Goal: Navigation & Orientation: Understand site structure

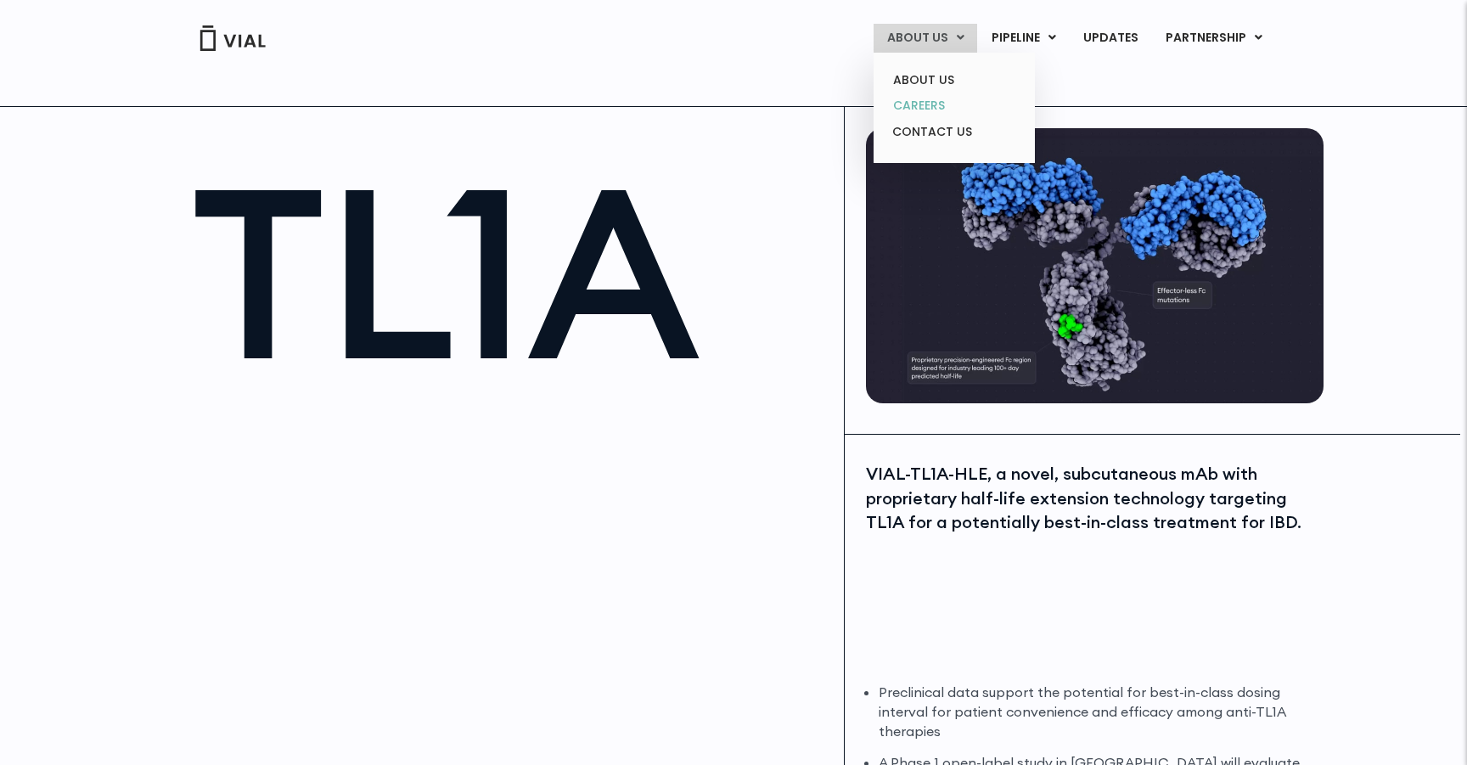
click at [905, 96] on link "CAREERS" at bounding box center [954, 106] width 149 height 26
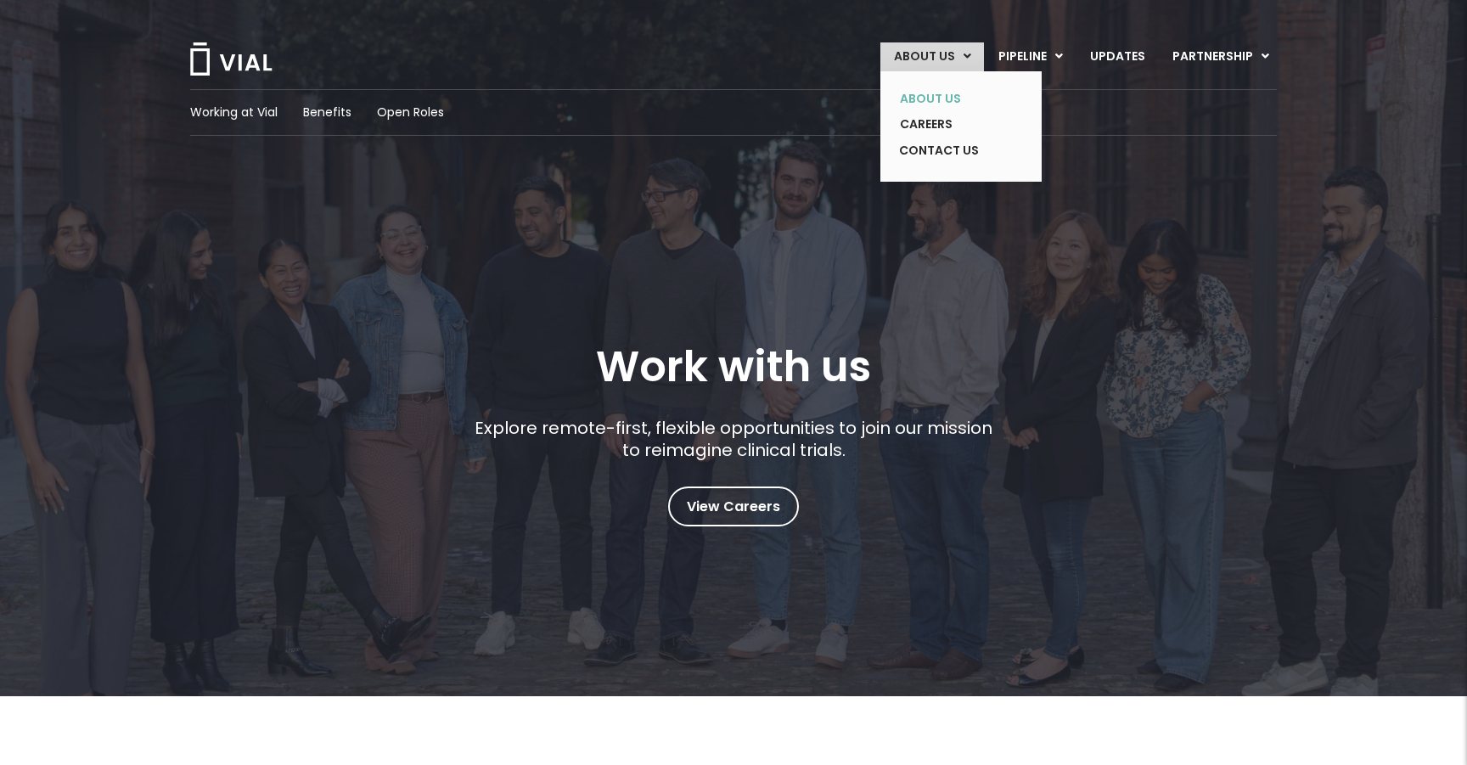
click at [933, 98] on link "ABOUT US" at bounding box center [948, 99] width 124 height 26
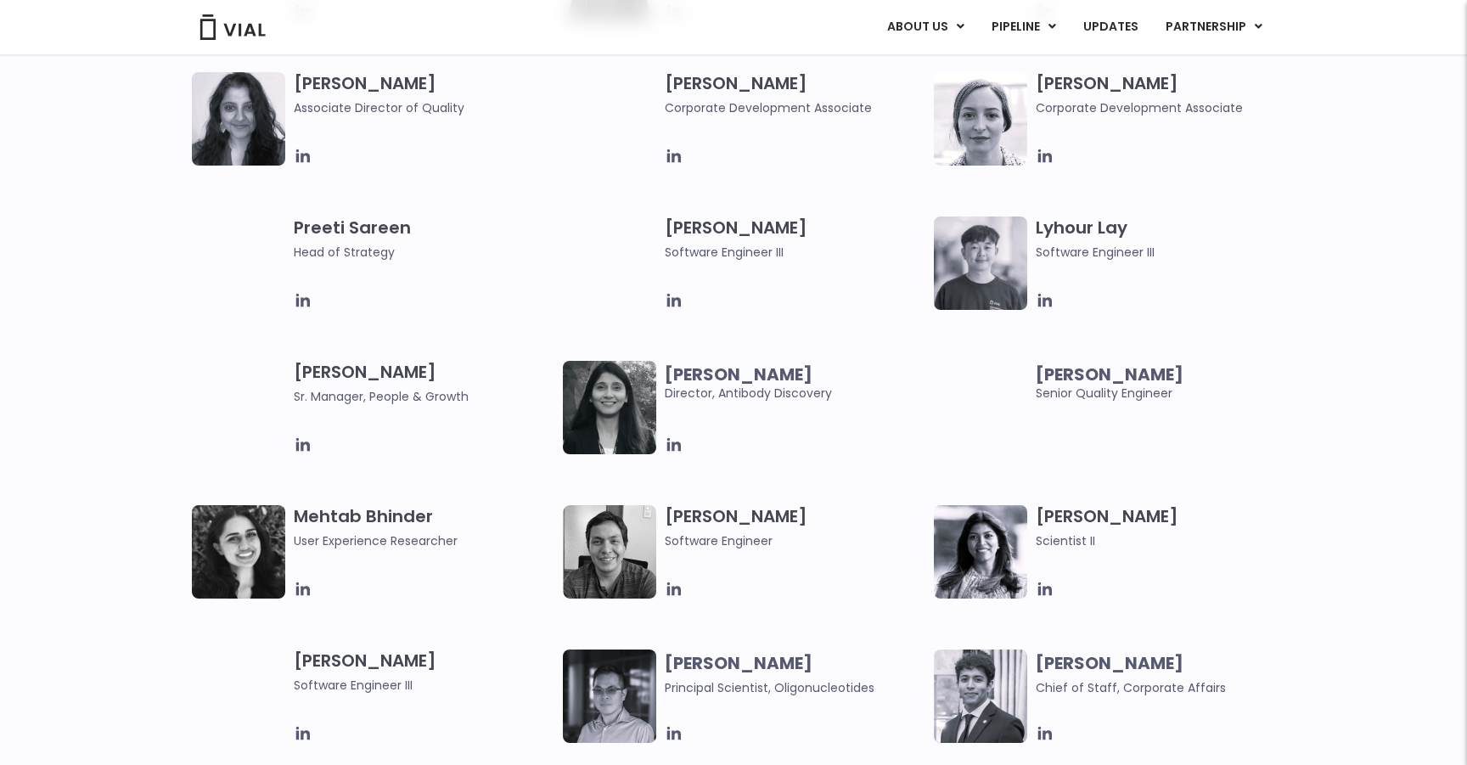
scroll to position [2235, 0]
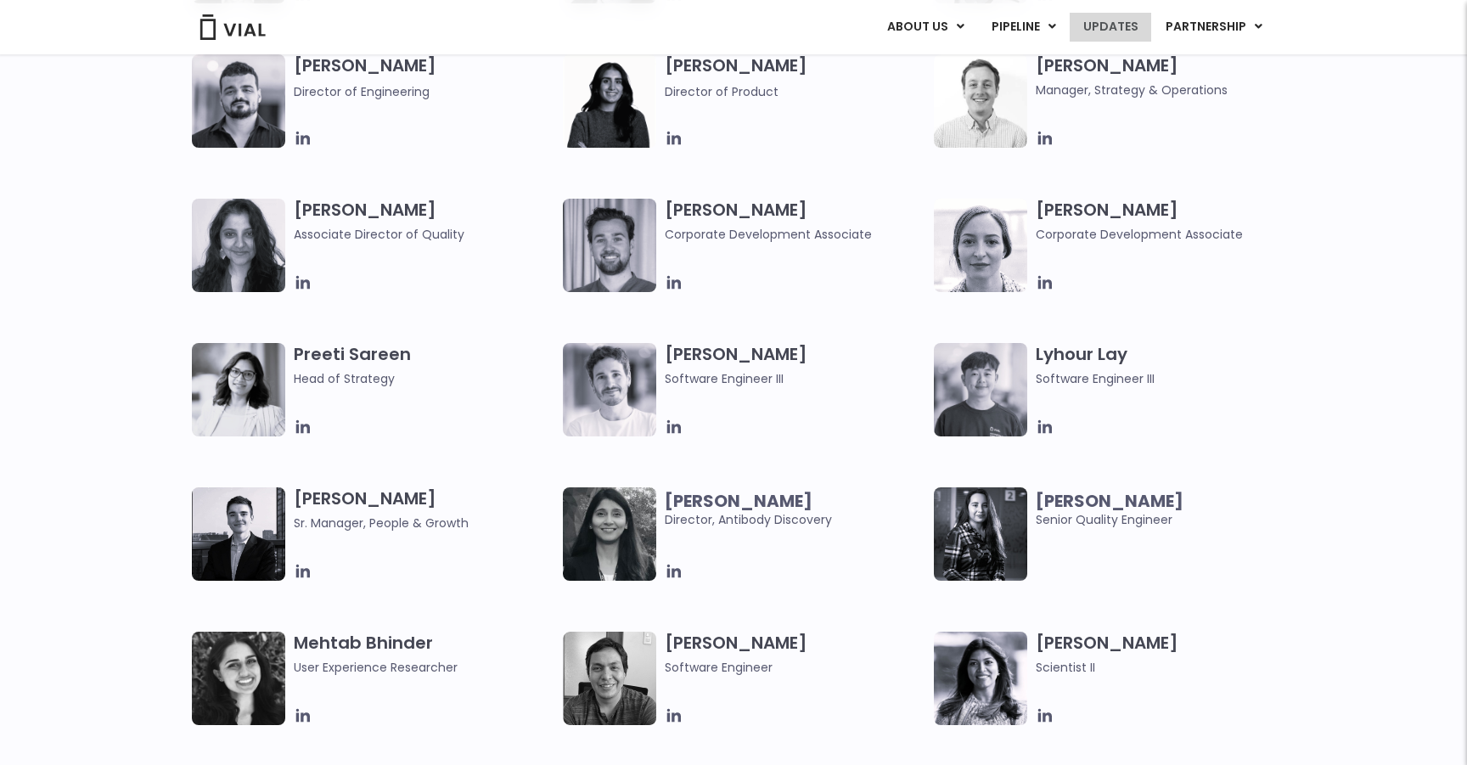
click at [1117, 25] on link "UPDATES" at bounding box center [1111, 27] width 82 height 29
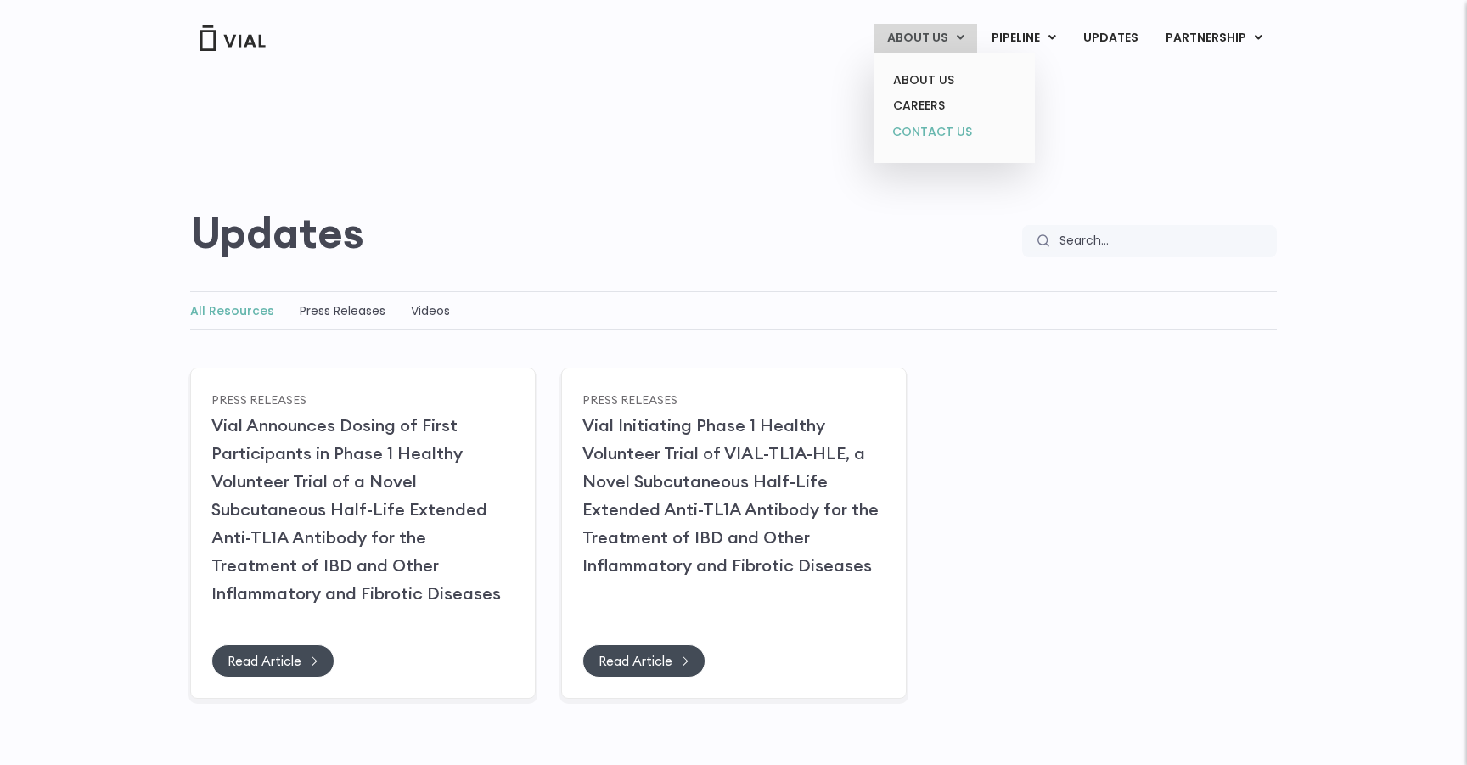
click at [912, 142] on link "CONTACT US" at bounding box center [954, 132] width 149 height 27
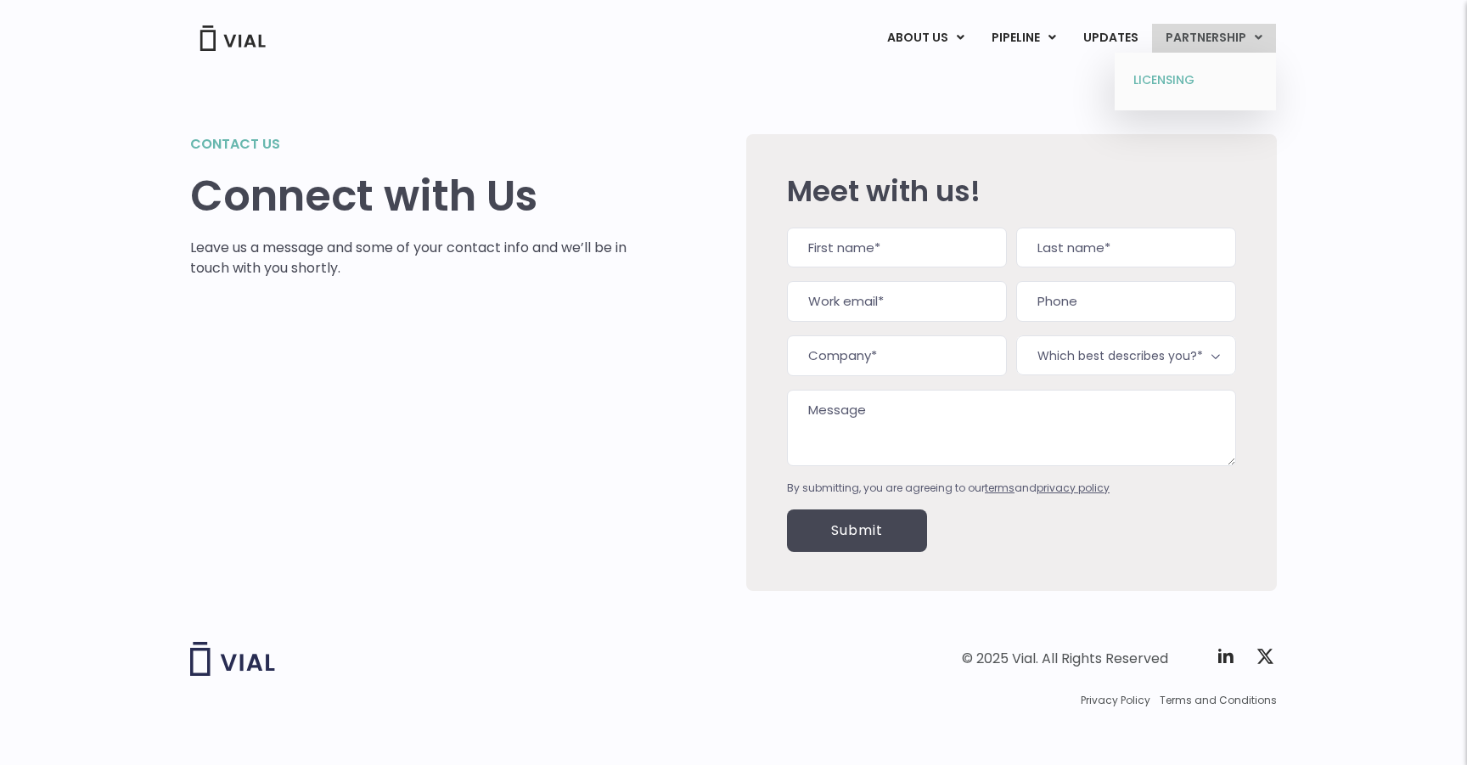
click at [1164, 77] on link "LICENSING" at bounding box center [1195, 80] width 149 height 27
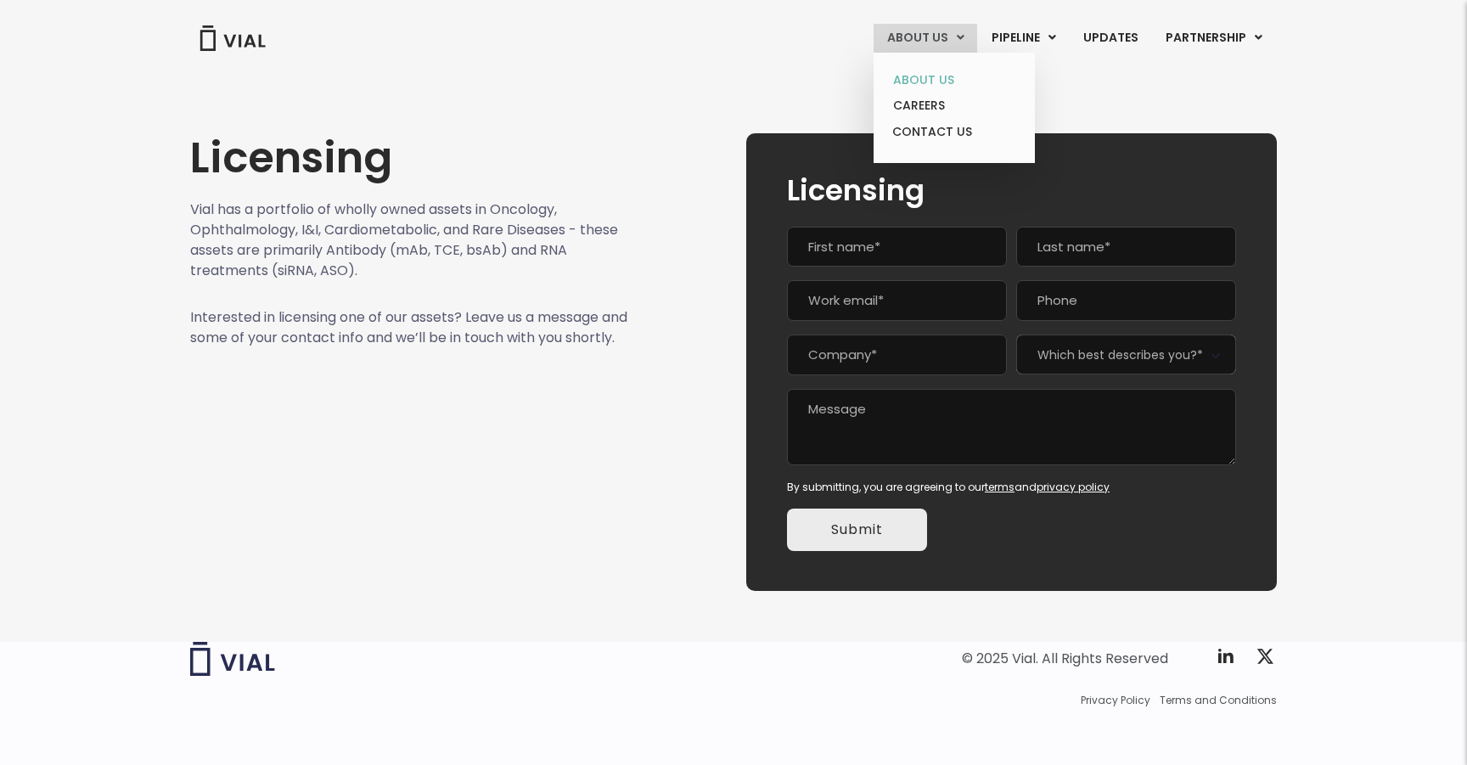
click at [908, 84] on link "ABOUT US" at bounding box center [954, 80] width 149 height 26
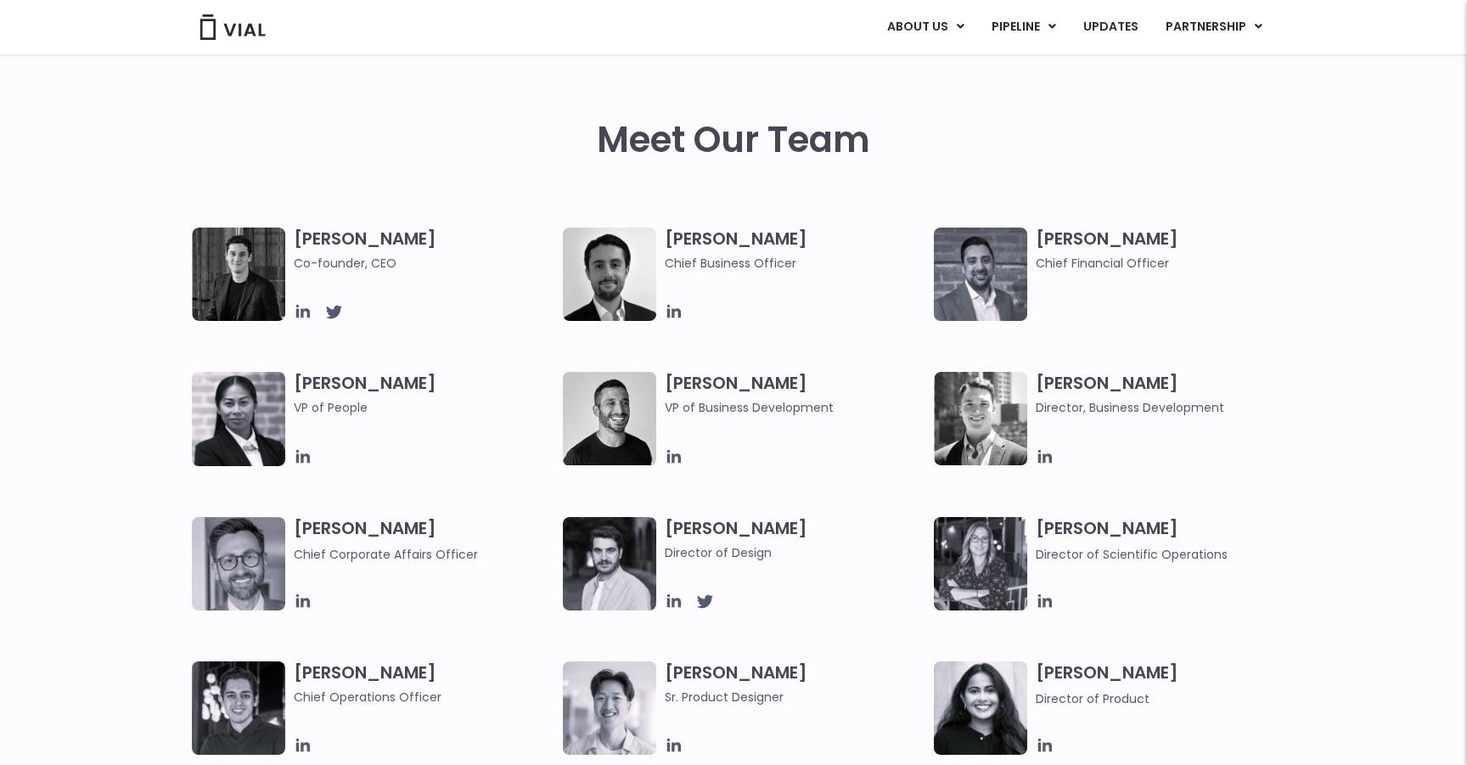
scroll to position [766, 0]
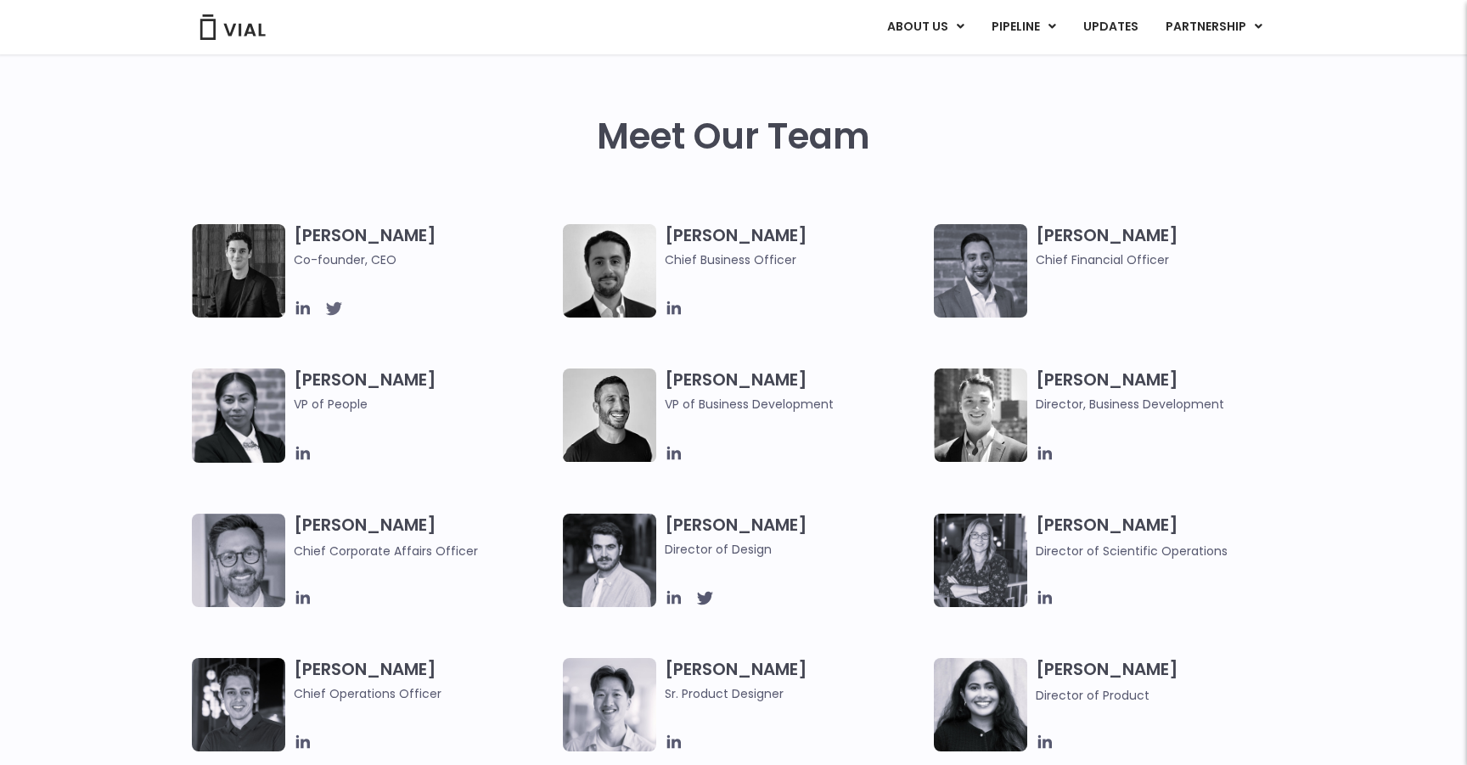
click at [332, 303] on icon at bounding box center [333, 308] width 19 height 19
click at [301, 306] on icon at bounding box center [303, 308] width 14 height 14
